Goal: Book appointment/travel/reservation

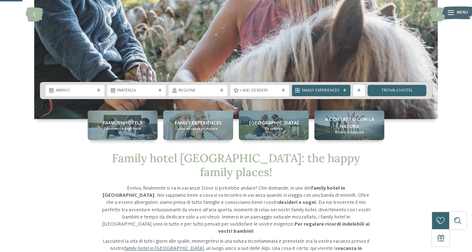
scroll to position [124, 0]
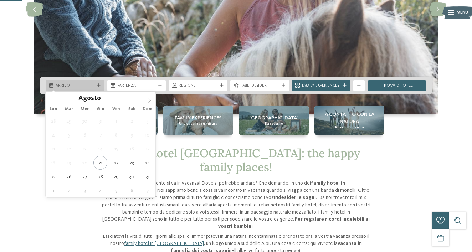
click at [99, 83] on div "Arrivo" at bounding box center [75, 85] width 59 height 11
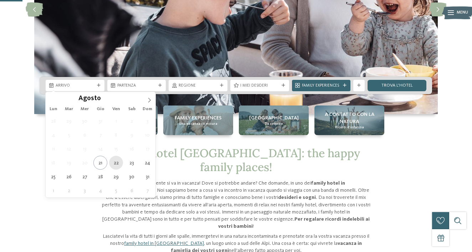
type div "[DATE]"
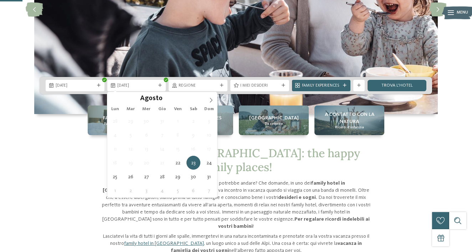
type div "[DATE]"
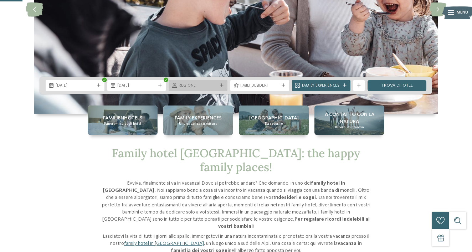
click at [215, 87] on span "Regione" at bounding box center [198, 86] width 39 height 6
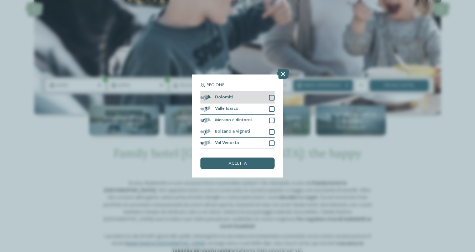
click at [272, 97] on div at bounding box center [272, 98] width 6 height 6
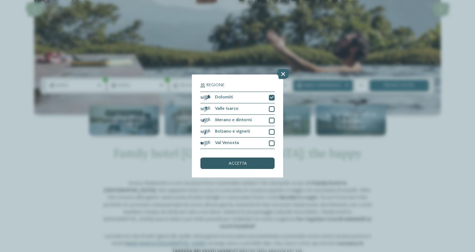
click at [246, 164] on span "accetta" at bounding box center [238, 164] width 18 height 5
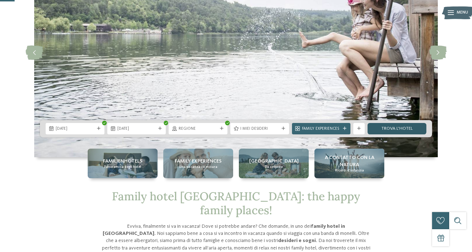
scroll to position [76, 0]
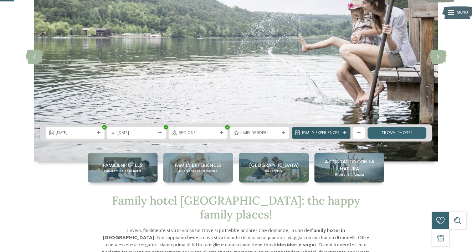
click at [332, 133] on span "Family Experiences" at bounding box center [321, 134] width 39 height 6
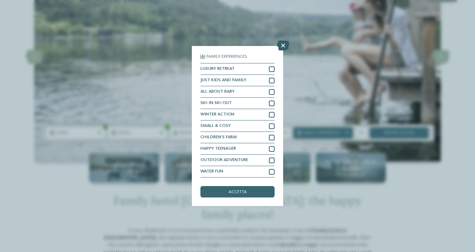
click at [285, 44] on icon at bounding box center [283, 46] width 12 height 10
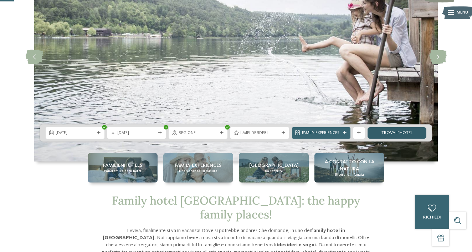
click at [404, 130] on link "trova l’hotel" at bounding box center [397, 132] width 59 height 11
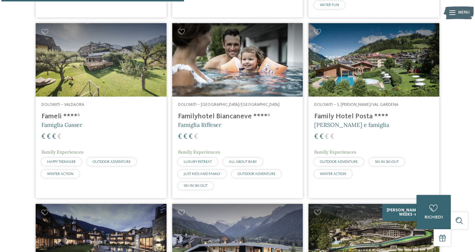
scroll to position [384, 0]
